Goal: Task Accomplishment & Management: Use online tool/utility

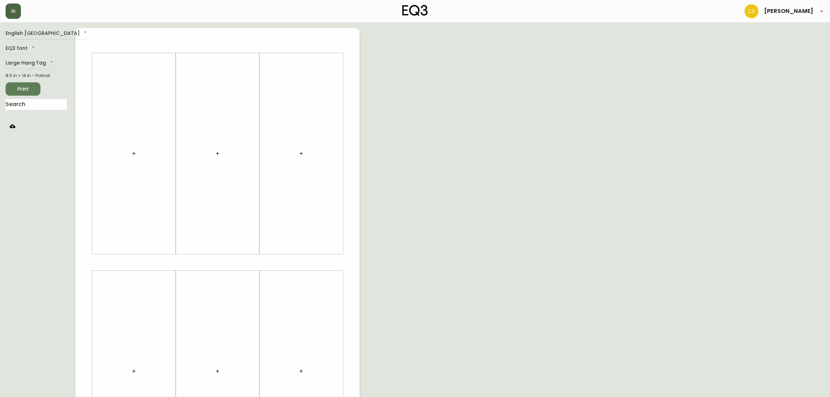
click at [12, 10] on icon "button" at bounding box center [13, 11] width 4 height 3
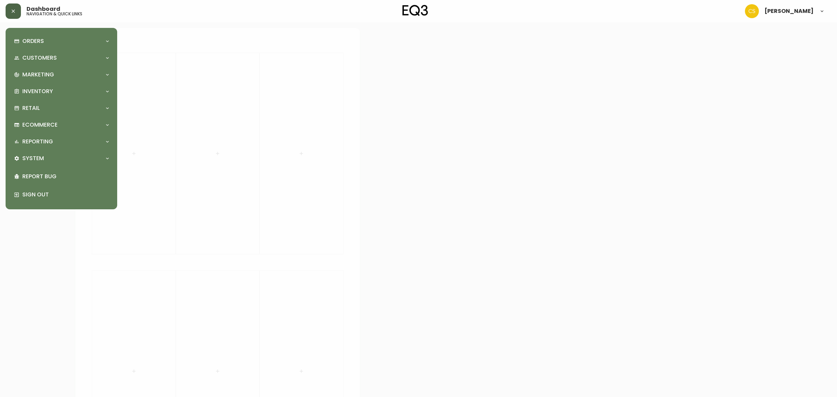
click at [173, 81] on div at bounding box center [418, 198] width 837 height 397
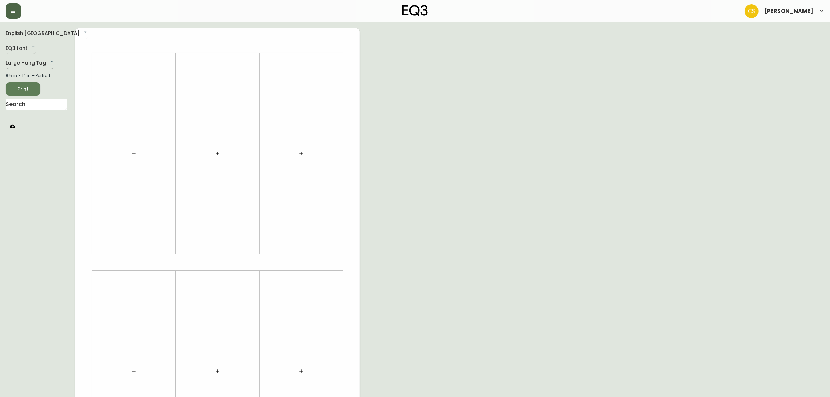
click at [29, 67] on body "Claire Soubry English Canada en_CA EQ3 font EQ3 Large Hang Tag large 8.5 in × 1…" at bounding box center [415, 248] width 830 height 497
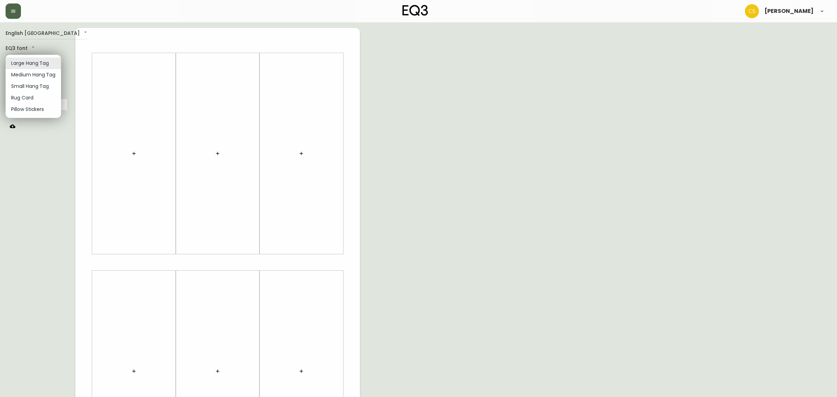
click at [27, 85] on li "Small Hang Tag" at bounding box center [33, 87] width 55 height 12
type input "small"
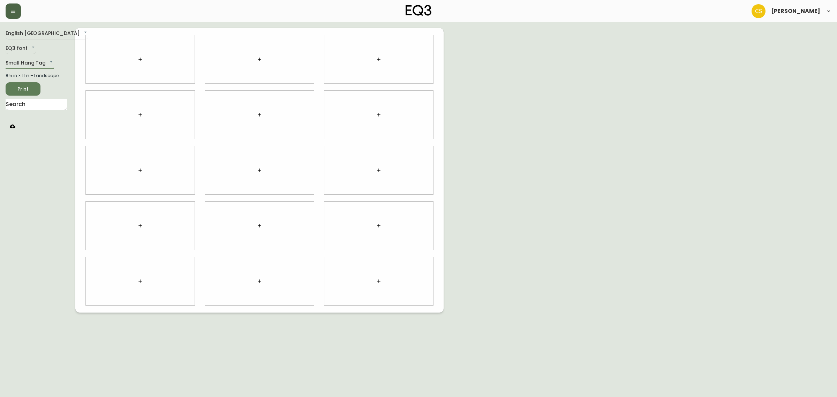
click at [36, 105] on input "text" at bounding box center [36, 104] width 61 height 11
type input "place"
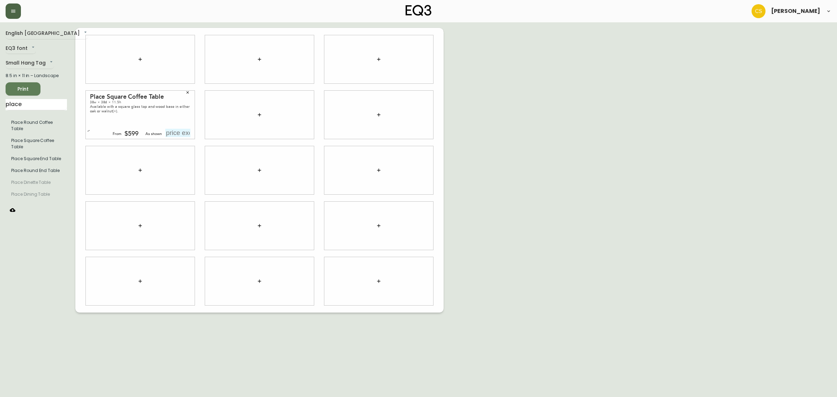
click at [188, 92] on icon "button" at bounding box center [187, 92] width 4 height 4
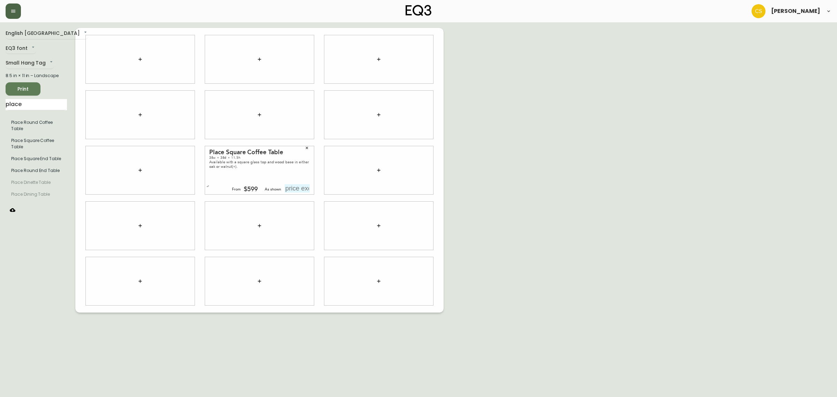
click at [295, 189] on input "text" at bounding box center [297, 188] width 25 height 8
type input "$649"
click at [309, 147] on icon "button" at bounding box center [307, 148] width 4 height 4
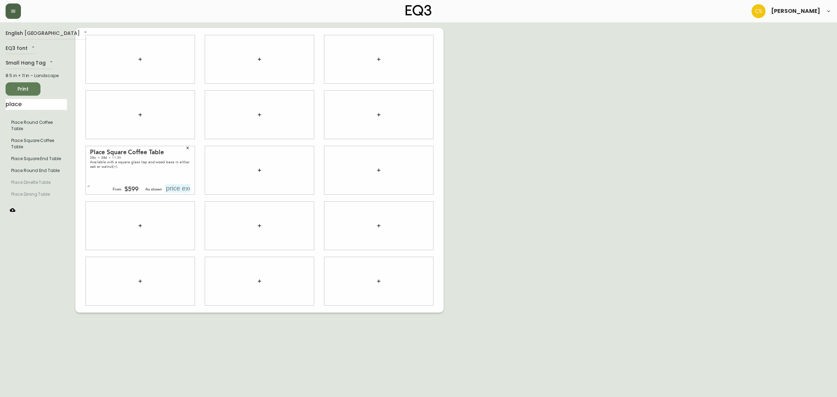
click at [258, 119] on button "button" at bounding box center [259, 115] width 14 height 14
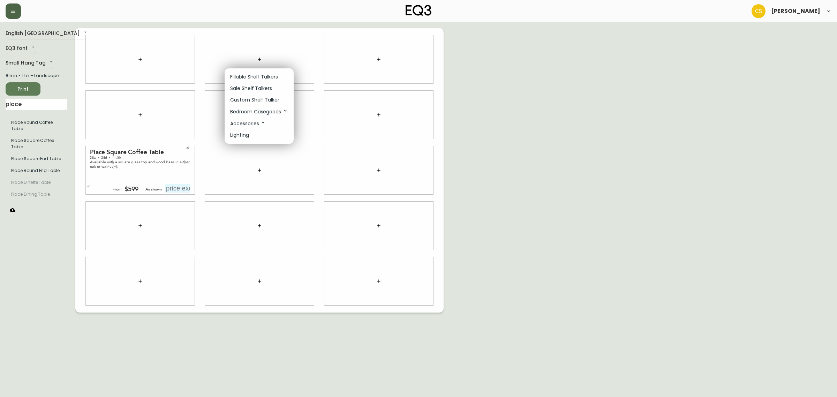
click at [264, 79] on p "Fillable Shelf Talkers" at bounding box center [254, 76] width 48 height 7
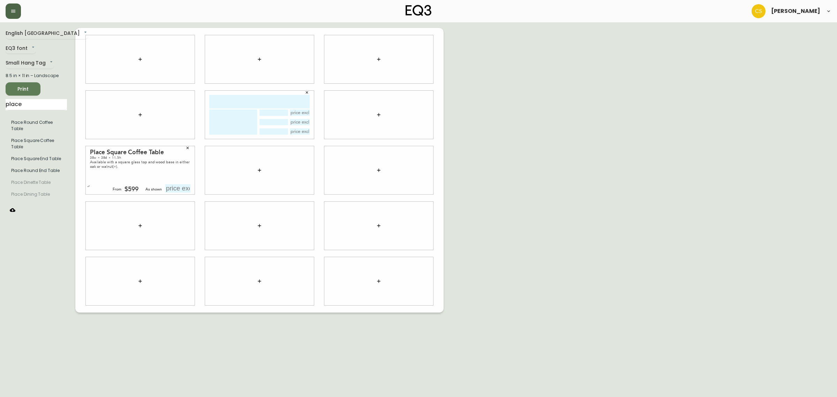
click at [244, 99] on input "text" at bounding box center [259, 102] width 100 height 14
click at [308, 90] on icon "button" at bounding box center [307, 92] width 4 height 4
click at [260, 118] on button "button" at bounding box center [259, 115] width 14 height 14
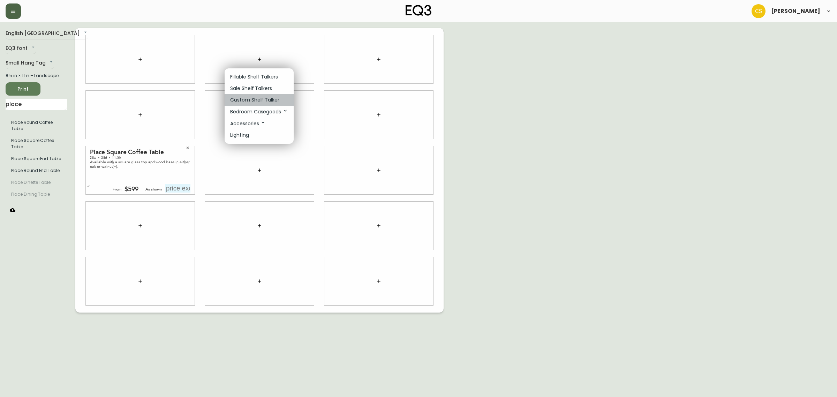
click at [262, 100] on p "Custom Shelf Talker" at bounding box center [254, 99] width 49 height 7
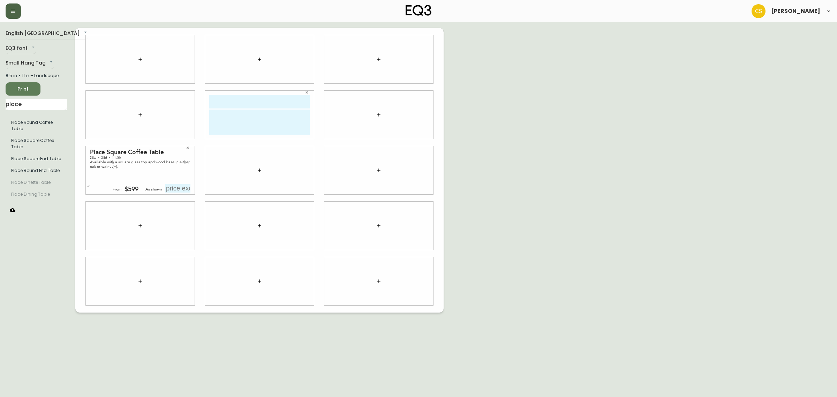
click at [261, 100] on input "text" at bounding box center [259, 102] width 100 height 14
type input "p"
type input "place"
click at [256, 116] on textarea at bounding box center [259, 121] width 100 height 25
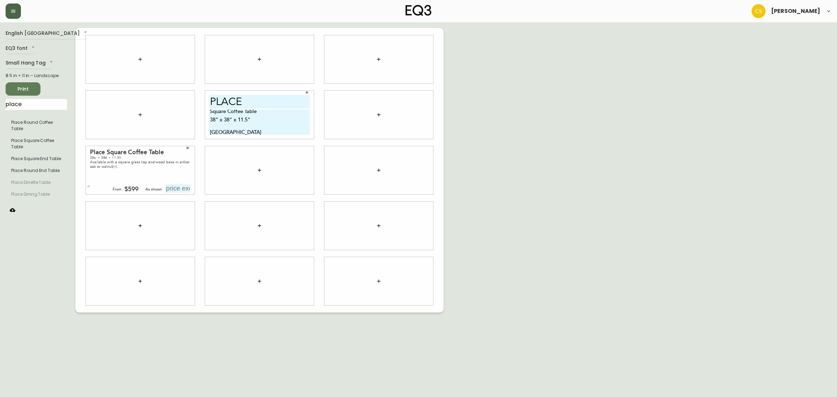
type textarea "Square Coffee Table 38" x 38" x 11.5" Walnut"
click at [252, 128] on textarea "Square Coffee Table 38" x 38" x 11.5" Walnut" at bounding box center [259, 121] width 100 height 25
click at [251, 131] on textarea "Square Coffee Table 38" x 38" x 11.5" Walnut" at bounding box center [259, 121] width 100 height 25
click at [282, 128] on textarea "Square Coffee Table 38" x 38" x 11.5" Walnut $649" at bounding box center [259, 121] width 100 height 25
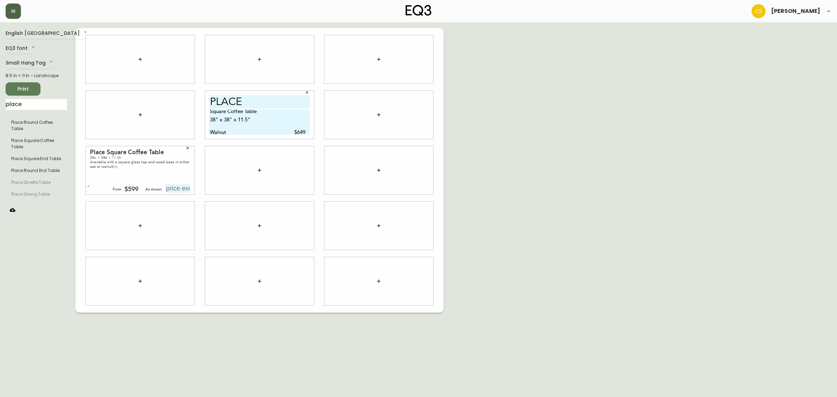
click at [545, 134] on div "English Canada en_CA EQ3 font EQ3 Small Hang Tag small 8.5 in × 11 in – Landsca…" at bounding box center [419, 170] width 826 height 285
click at [188, 149] on icon "button" at bounding box center [187, 148] width 4 height 4
click at [511, 141] on div "English Canada en_CA EQ3 font EQ3 Small Hang Tag small 8.5 in × 11 in – Landsca…" at bounding box center [419, 170] width 826 height 285
click at [18, 95] on button "Print" at bounding box center [23, 88] width 35 height 13
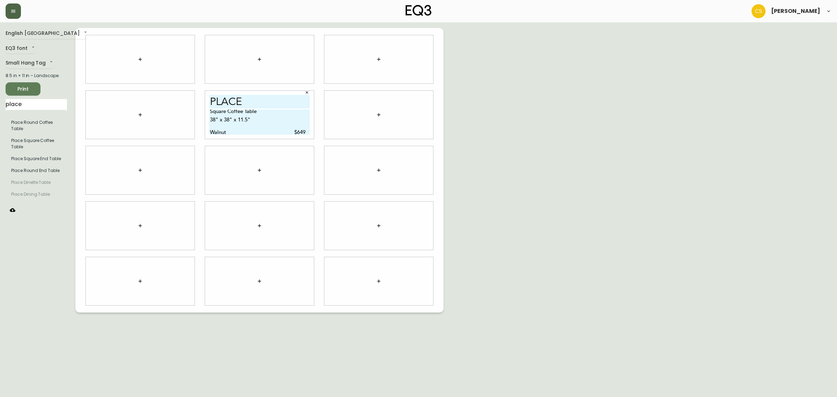
drag, startPoint x: 230, startPoint y: 112, endPoint x: 236, endPoint y: 119, distance: 9.6
click at [229, 112] on textarea "Square Coffee Table 38" x 38" x 11.5" Walnut $649" at bounding box center [259, 121] width 100 height 25
type textarea "Square Glass Coffee Table 38" x 38" x 11.5" Walnut $649"
click at [18, 85] on span "Print" at bounding box center [23, 89] width 24 height 9
